Goal: Information Seeking & Learning: Learn about a topic

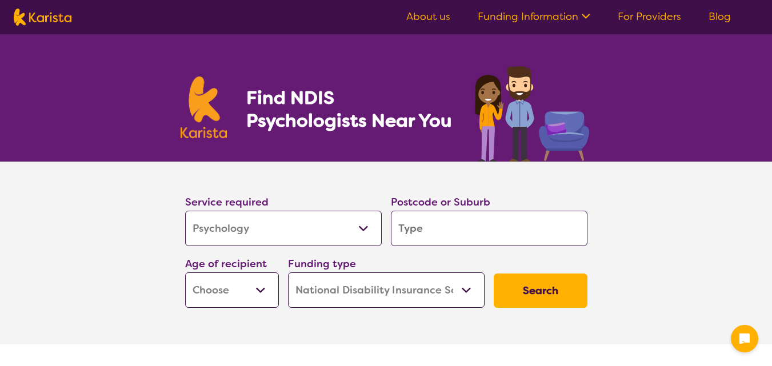
select select "Psychology"
select select "NDIS"
select select "Psychology"
select select "NDIS"
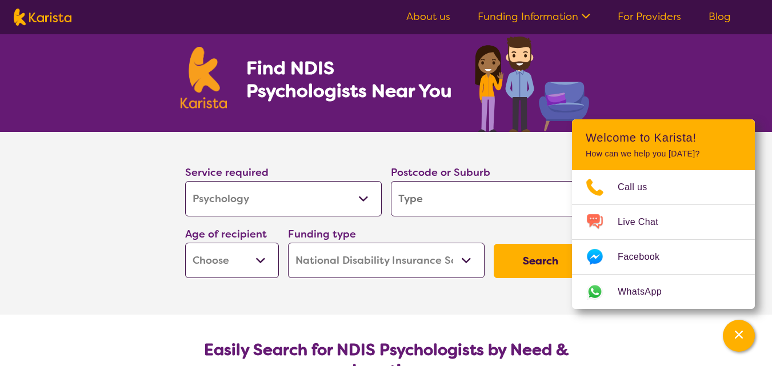
scroll to position [57, 0]
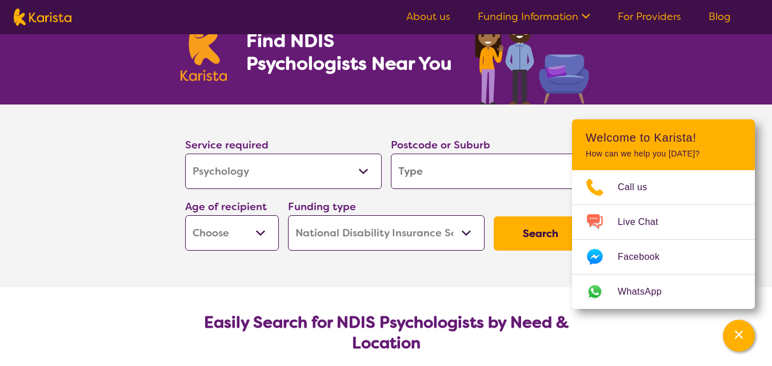
click at [426, 177] on input "search" at bounding box center [489, 171] width 197 height 35
type input "2"
type input "25"
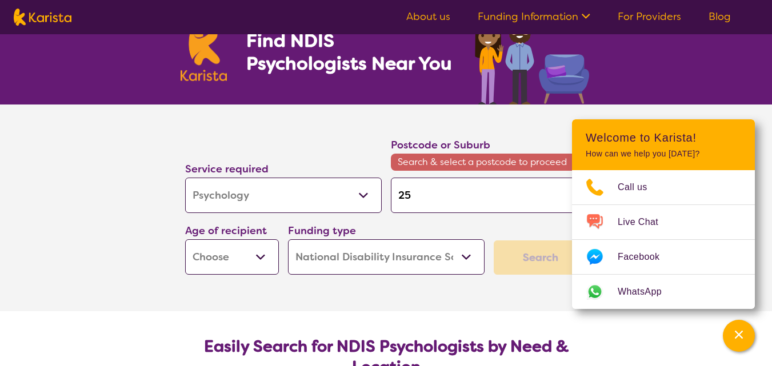
type input "256"
type input "2560"
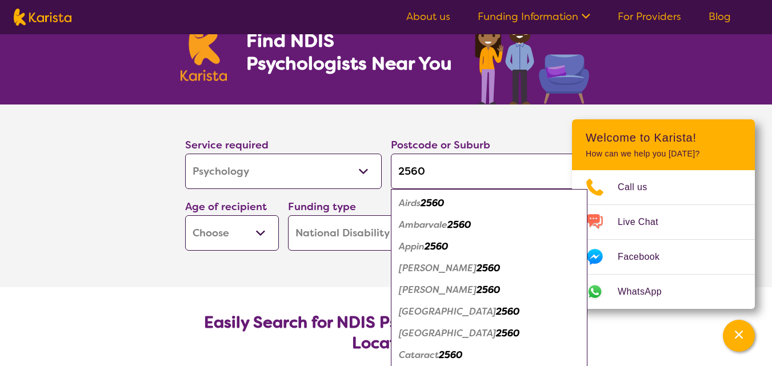
type input "2560"
click at [477, 290] on em "2560" at bounding box center [488, 290] width 23 height 12
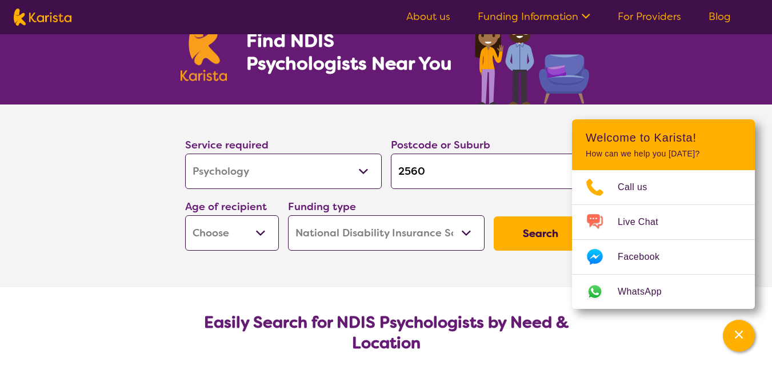
click at [475, 185] on input "2560" at bounding box center [489, 171] width 197 height 35
click at [246, 233] on select "Early Childhood - 0 to 9 Child - 10 to 11 Adolescent - 12 to 17 Adult - 18 to 6…" at bounding box center [232, 233] width 94 height 35
select select "EC"
click at [185, 216] on select "Early Childhood - 0 to 9 Child - 10 to 11 Adolescent - 12 to 17 Adult - 18 to 6…" at bounding box center [232, 233] width 94 height 35
select select "EC"
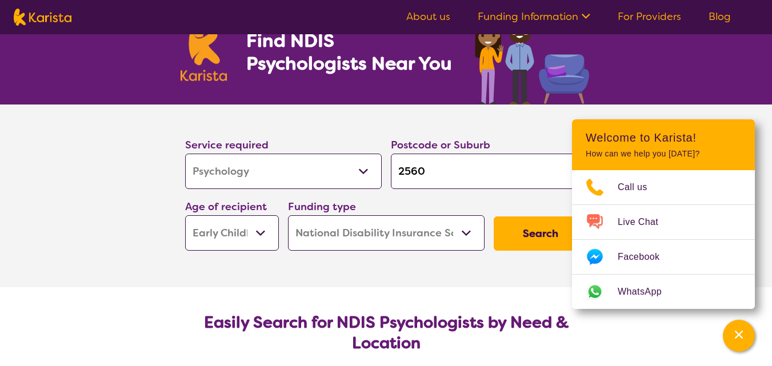
click at [535, 239] on button "Search" at bounding box center [541, 234] width 94 height 34
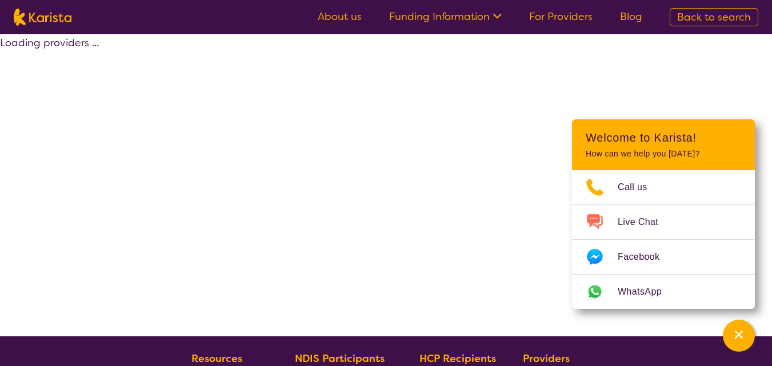
select select "by_score"
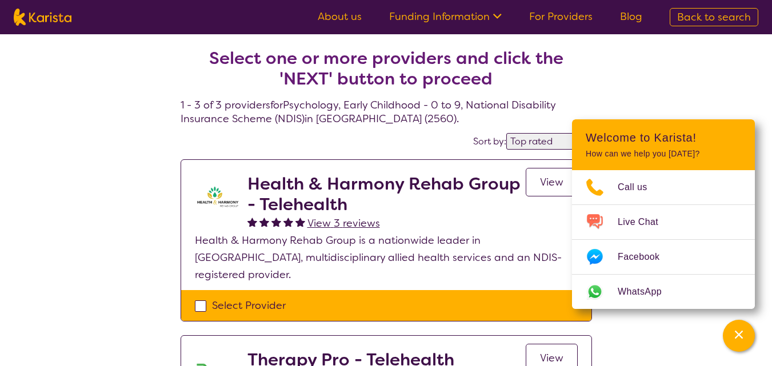
click at [718, 93] on div "Select one or more providers and click the 'NEXT' button to proceed 1 - 3 of 3 …" at bounding box center [386, 354] width 772 height 640
click at [728, 342] on div "Channel Menu" at bounding box center [739, 336] width 23 height 25
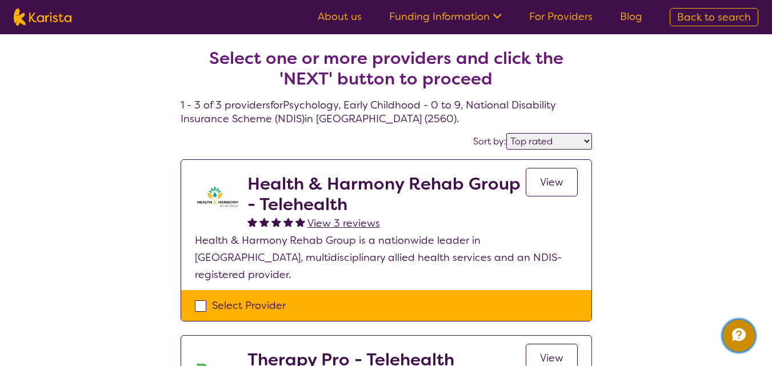
select select "Psychology"
select select "EC"
select select "NDIS"
select select "Psychology"
select select "EC"
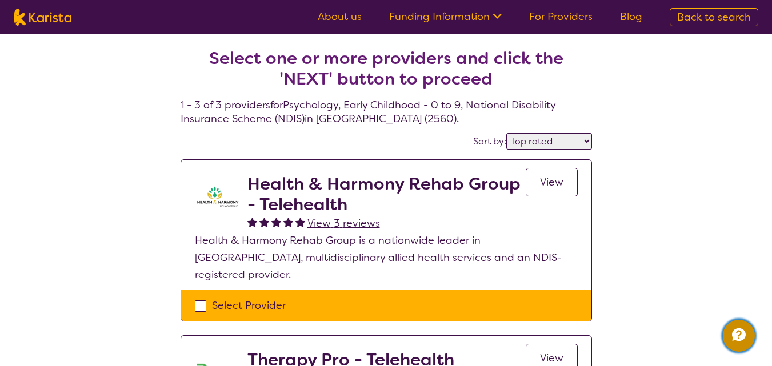
select select "NDIS"
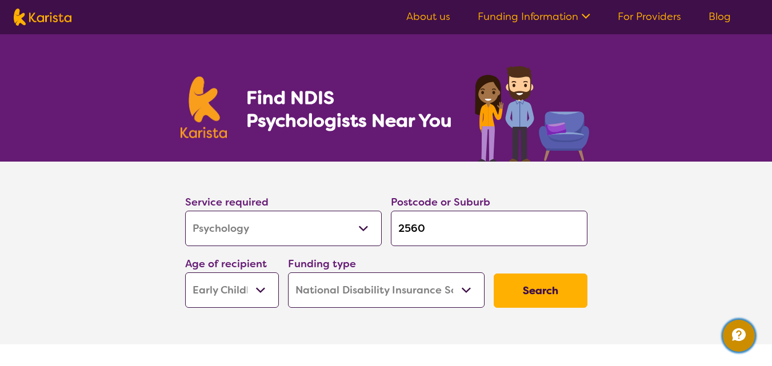
scroll to position [57, 0]
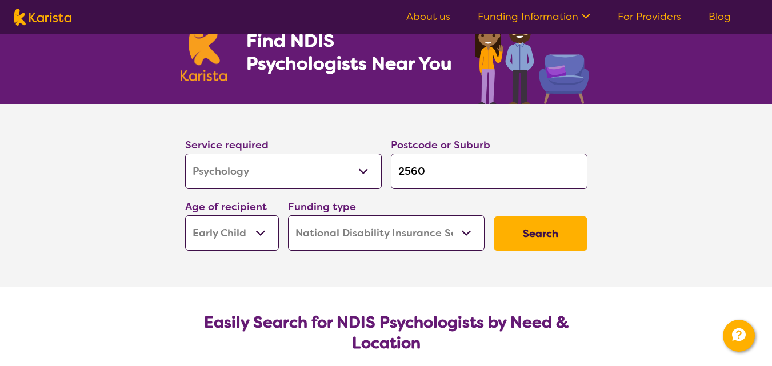
click at [443, 179] on input "2560" at bounding box center [489, 171] width 197 height 35
drag, startPoint x: 451, startPoint y: 173, endPoint x: 363, endPoint y: 173, distance: 87.5
click at [363, 173] on div "Service required Allied Health Assistant Assessment ([MEDICAL_DATA] or [MEDICAL…" at bounding box center [387, 193] width 412 height 123
type input "e"
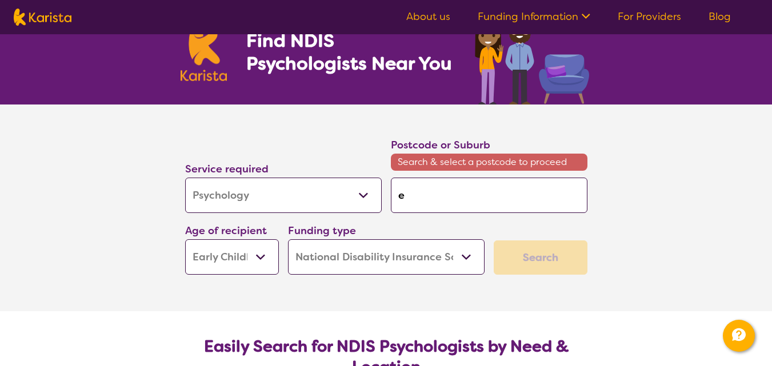
type input "es"
type input "esc"
type input "[PERSON_NAME]"
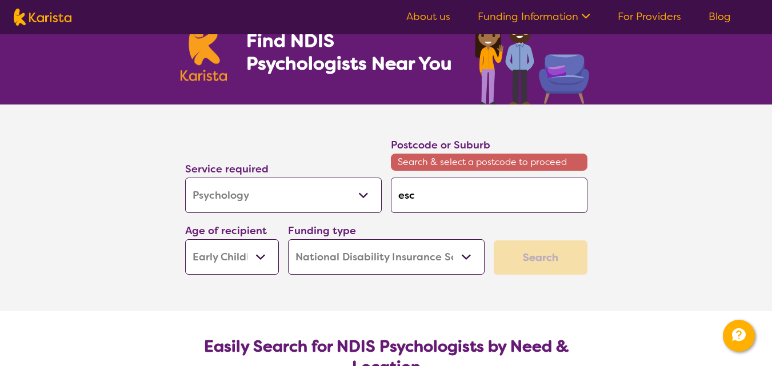
type input "[PERSON_NAME]"
type input "escho"
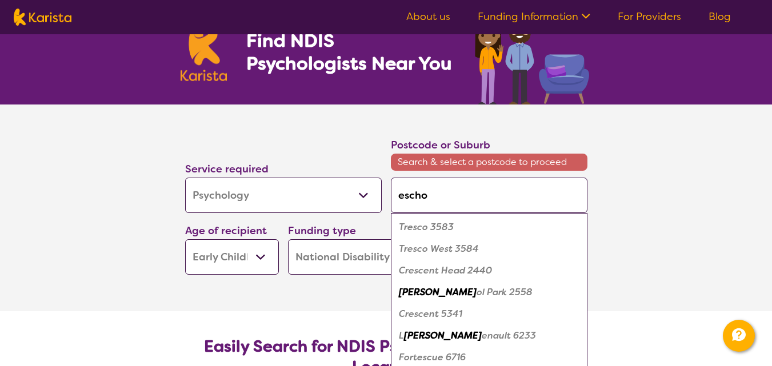
type input "eschol"
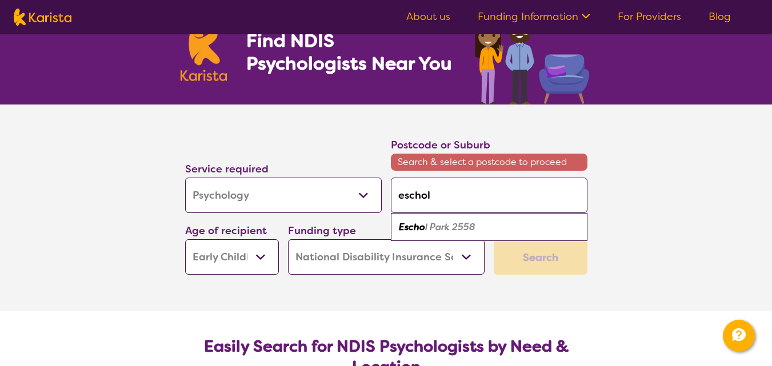
type input "eschol p"
type input "eschol pa"
type input "eschol par"
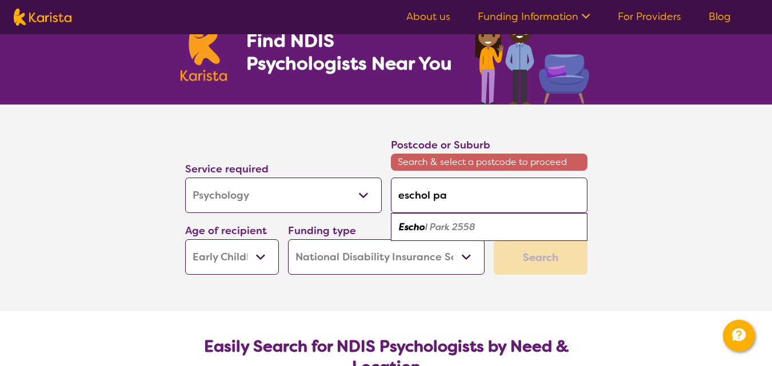
type input "eschol par"
click at [443, 225] on em "Eschol Par" at bounding box center [422, 227] width 46 height 12
type input "2558"
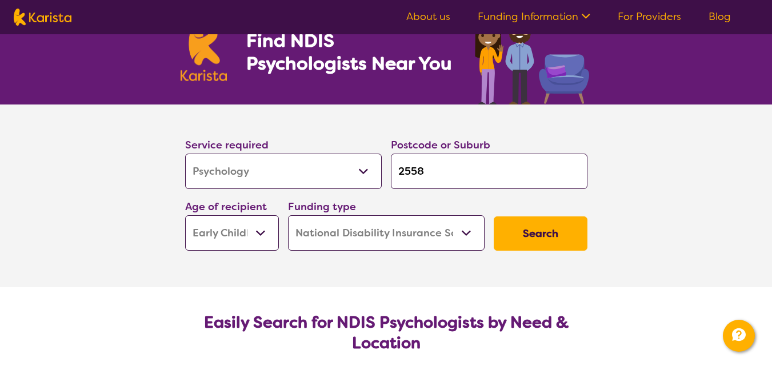
click at [557, 238] on button "Search" at bounding box center [541, 234] width 94 height 34
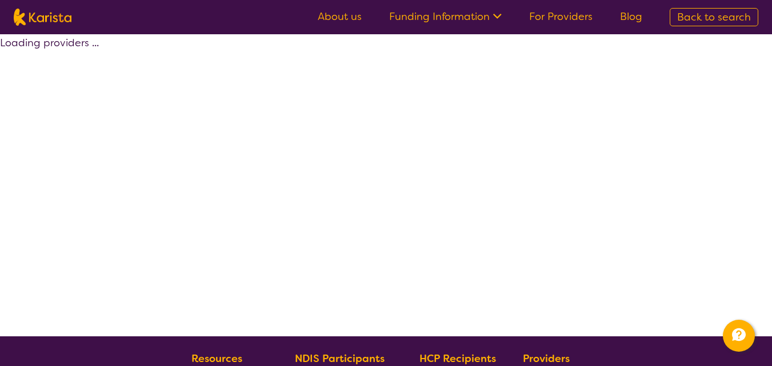
select select "by_score"
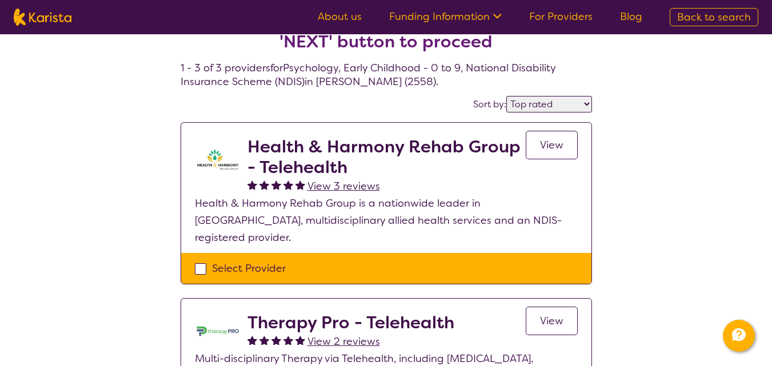
scroll to position [57, 0]
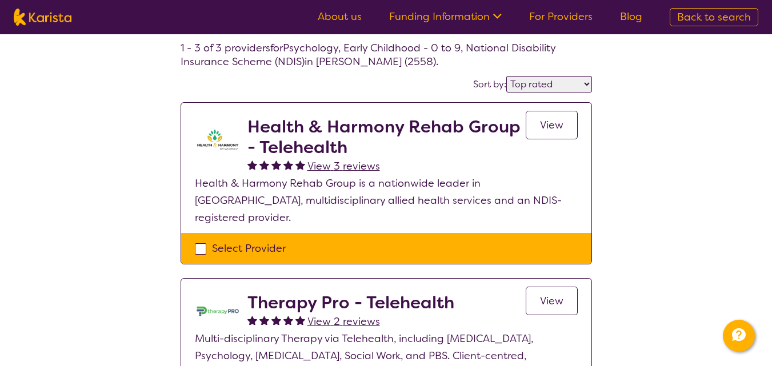
click at [551, 125] on span "View" at bounding box center [551, 125] width 23 height 14
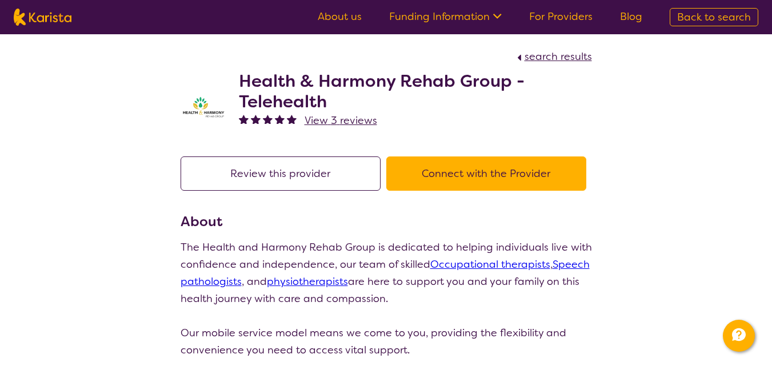
click at [496, 164] on button "Connect with the Provider" at bounding box center [486, 174] width 200 height 34
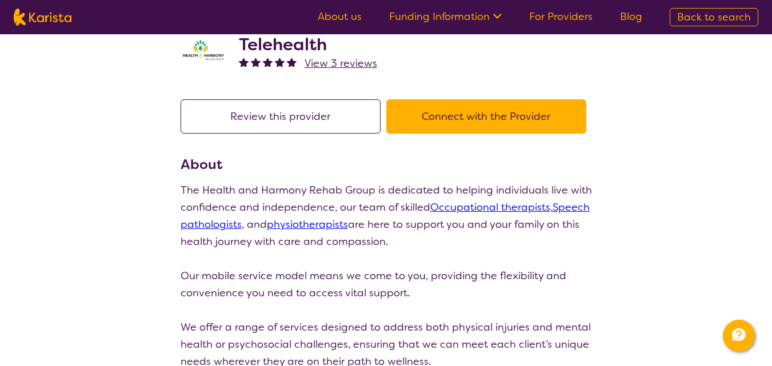
select select "by_score"
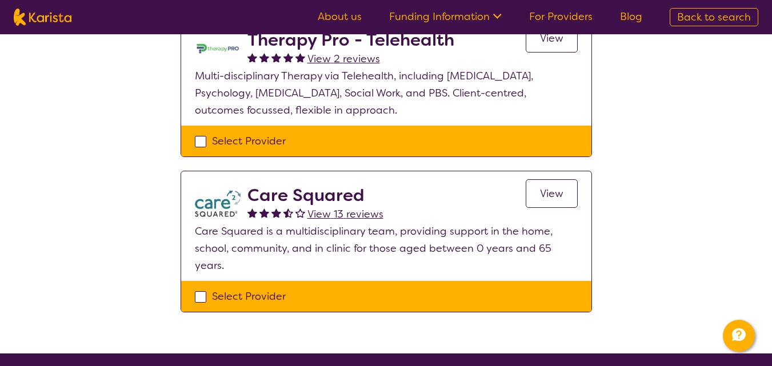
scroll to position [343, 0]
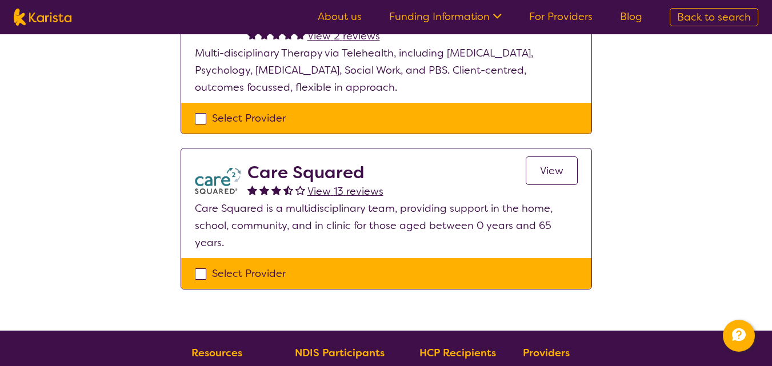
click at [543, 164] on span "View" at bounding box center [551, 171] width 23 height 14
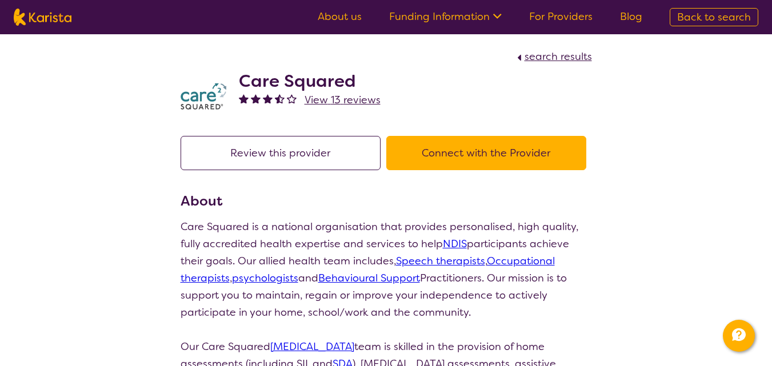
click at [567, 53] on span "search results" at bounding box center [558, 57] width 67 height 14
select select "by_score"
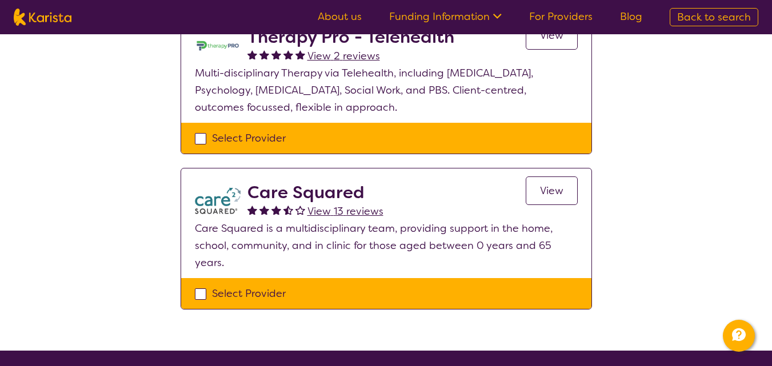
scroll to position [343, 0]
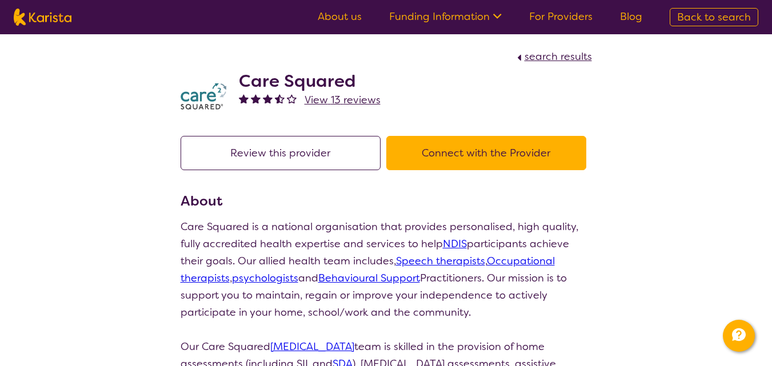
scroll to position [343, 0]
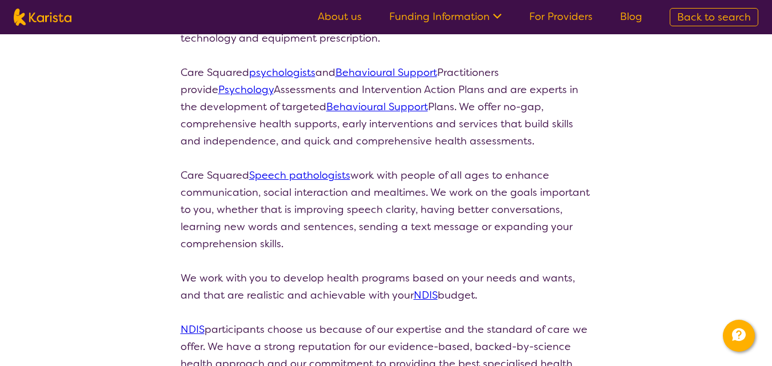
select select "by_score"
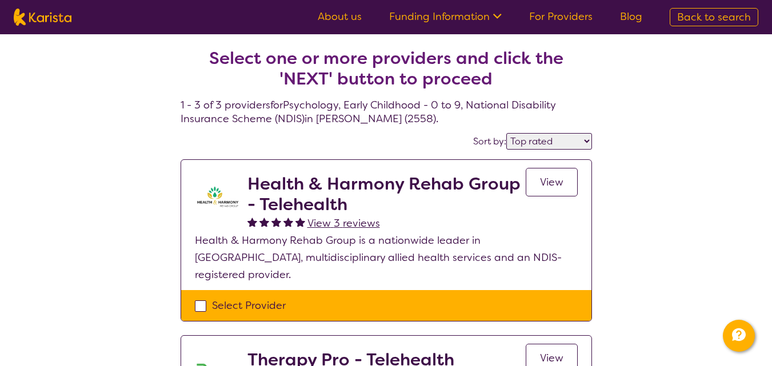
select select "Psychology"
select select "EC"
select select "NDIS"
select select "Psychology"
select select "EC"
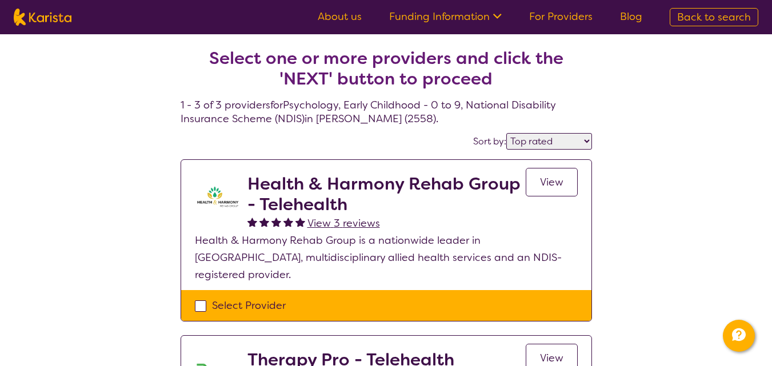
select select "NDIS"
